Goal: Task Accomplishment & Management: Use online tool/utility

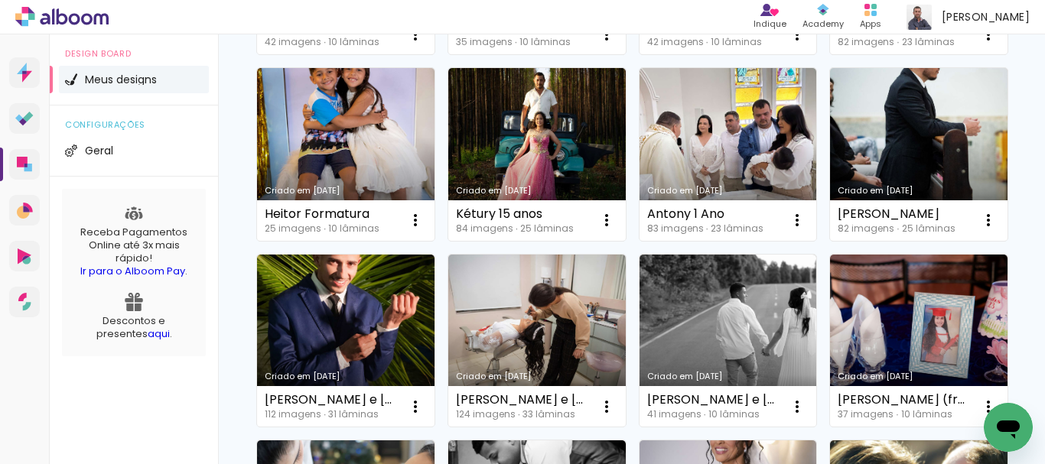
scroll to position [508, 0]
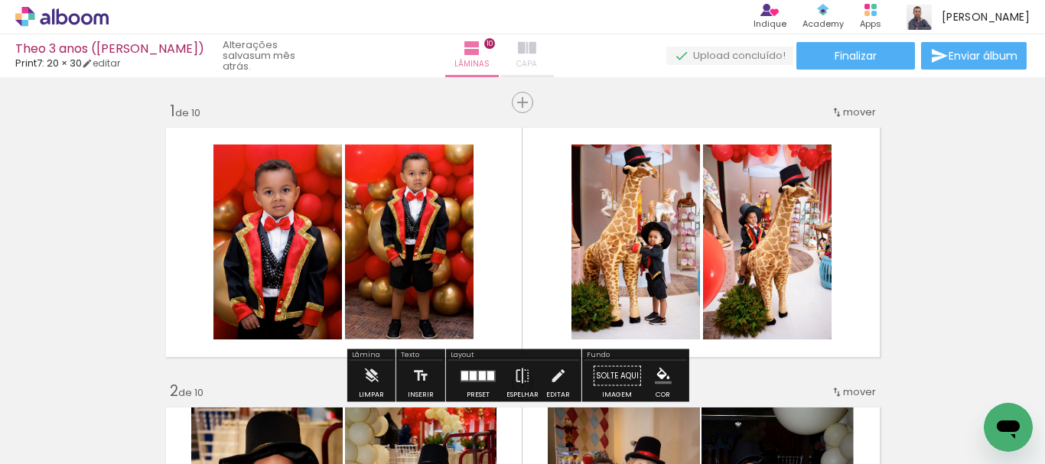
click at [524, 46] on iron-icon at bounding box center [527, 48] width 18 height 18
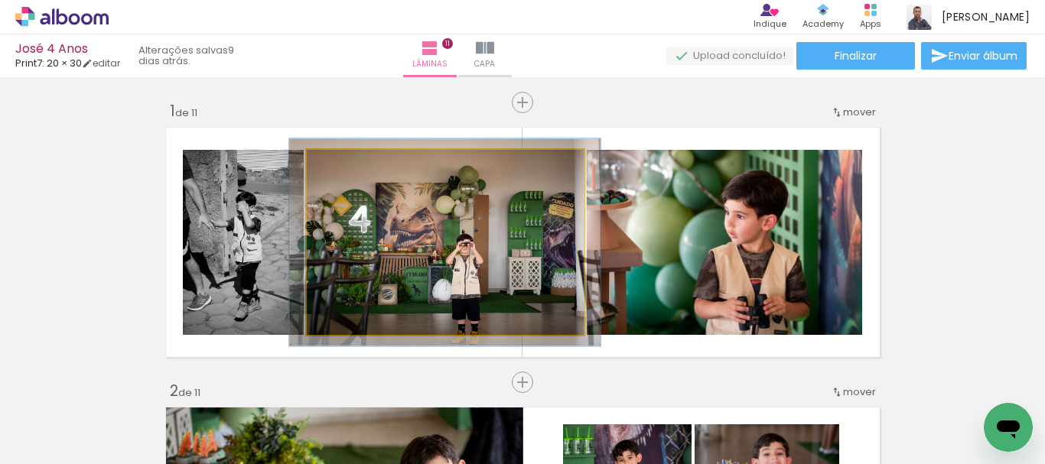
type paper-slider "112"
click at [344, 167] on div at bounding box center [349, 166] width 14 height 14
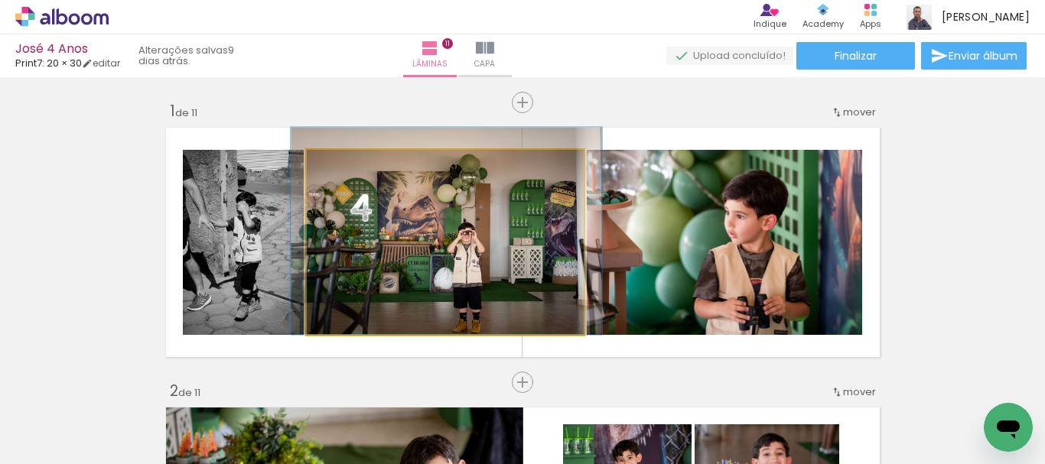
drag, startPoint x: 349, startPoint y: 280, endPoint x: 350, endPoint y: 224, distance: 55.9
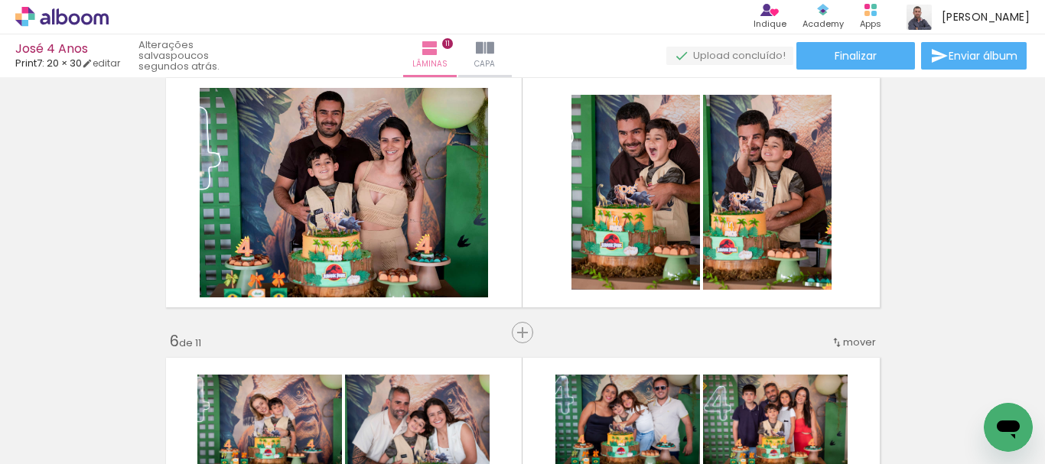
scroll to position [1117, 0]
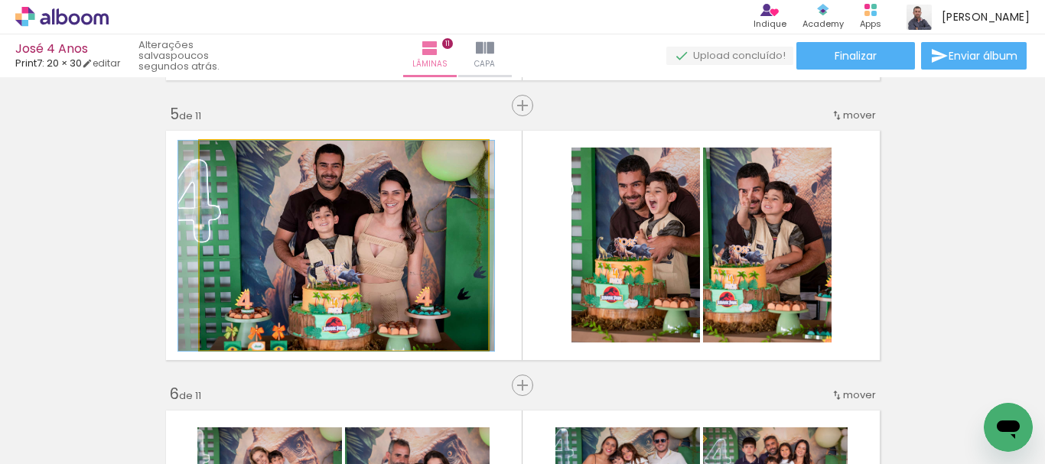
click at [355, 240] on quentale-photo at bounding box center [344, 246] width 288 height 210
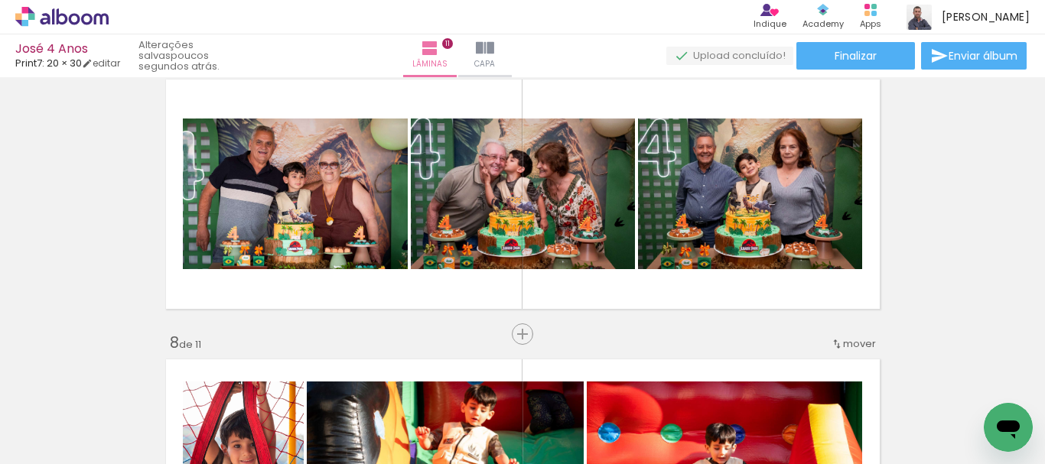
scroll to position [1735, 0]
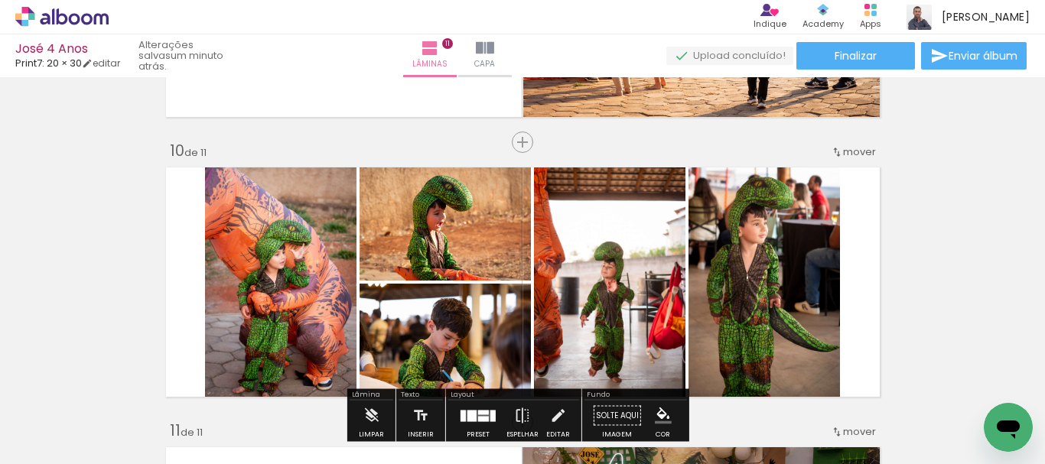
scroll to position [2510, 0]
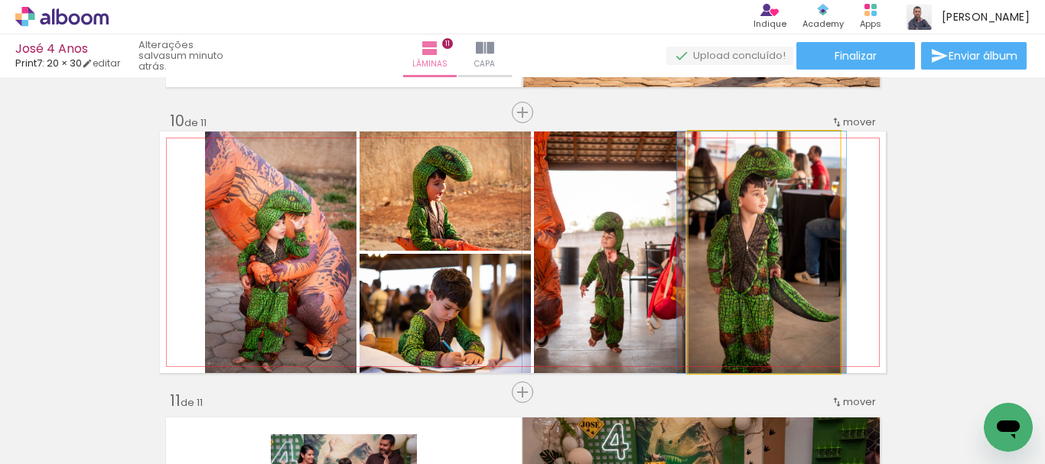
click at [814, 289] on quentale-photo at bounding box center [764, 253] width 151 height 242
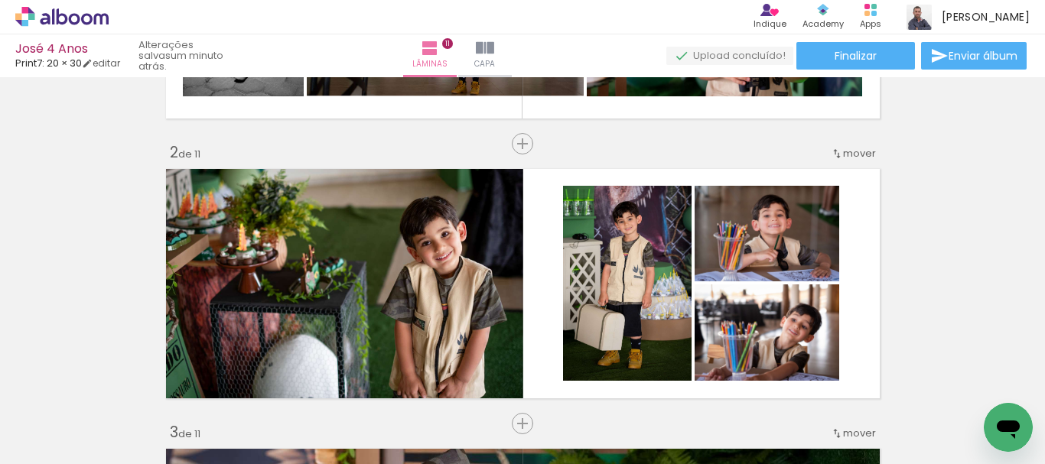
scroll to position [0, 0]
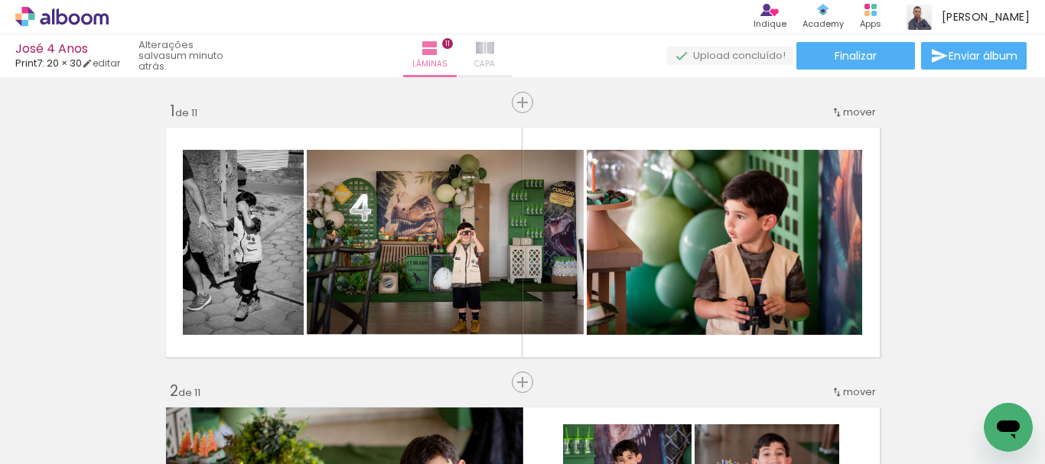
click at [494, 47] on iron-icon at bounding box center [485, 48] width 18 height 18
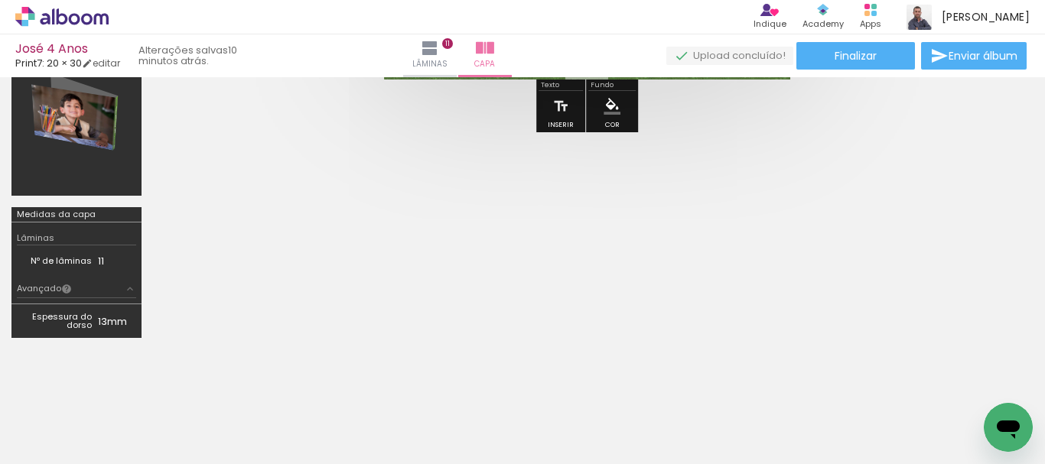
scroll to position [45, 0]
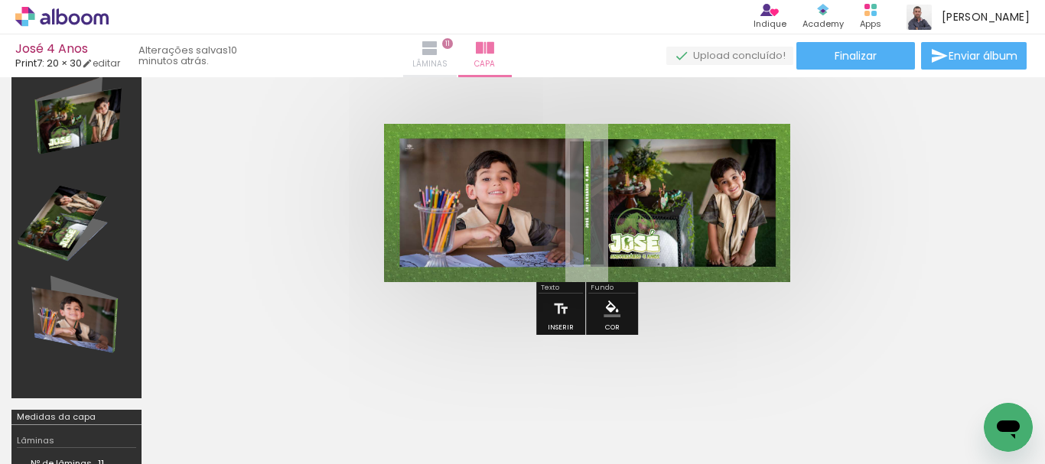
click at [457, 55] on paper-button "Lâminas 11" at bounding box center [430, 55] width 54 height 43
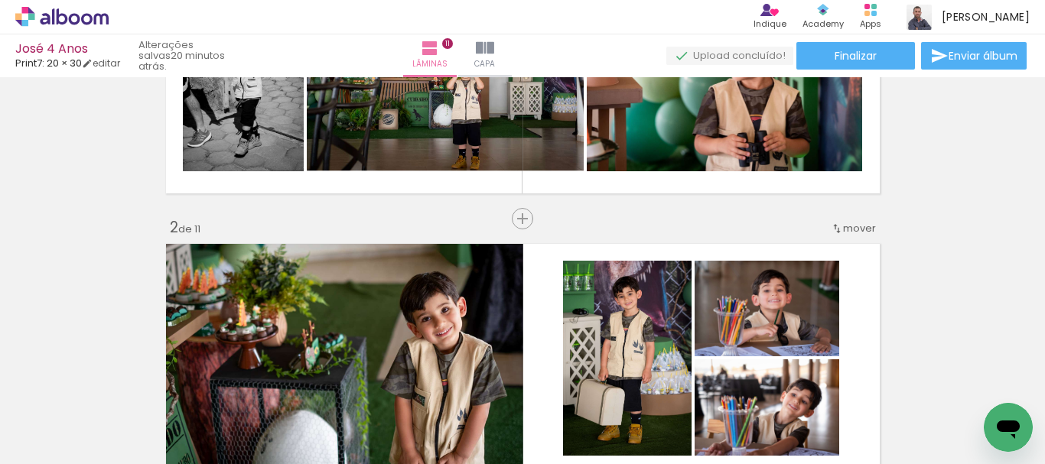
scroll to position [7, 0]
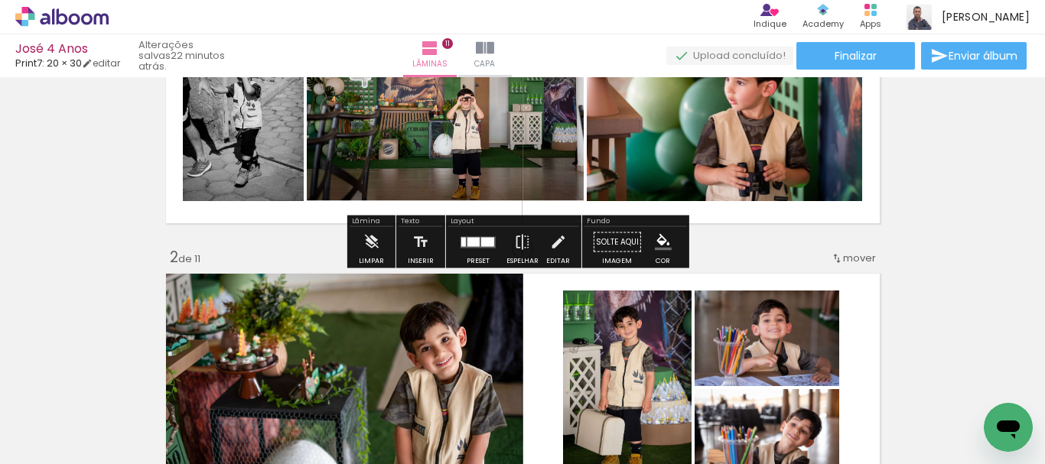
scroll to position [231, 0]
